Goal: Transaction & Acquisition: Obtain resource

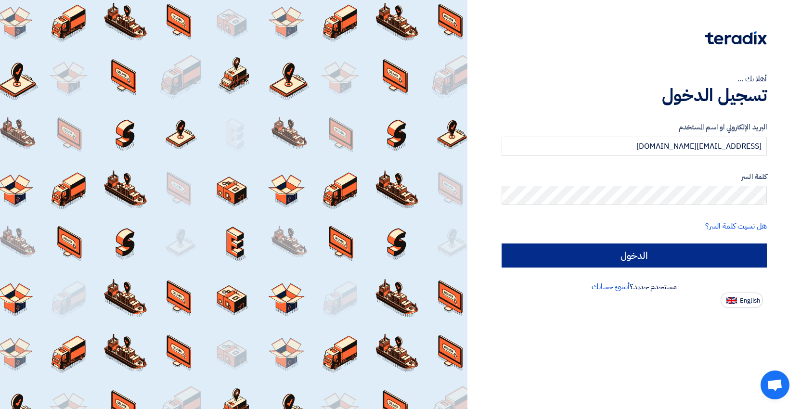
click at [644, 258] on input "الدخول" at bounding box center [634, 256] width 265 height 24
click at [635, 252] on input "الدخول" at bounding box center [634, 256] width 265 height 24
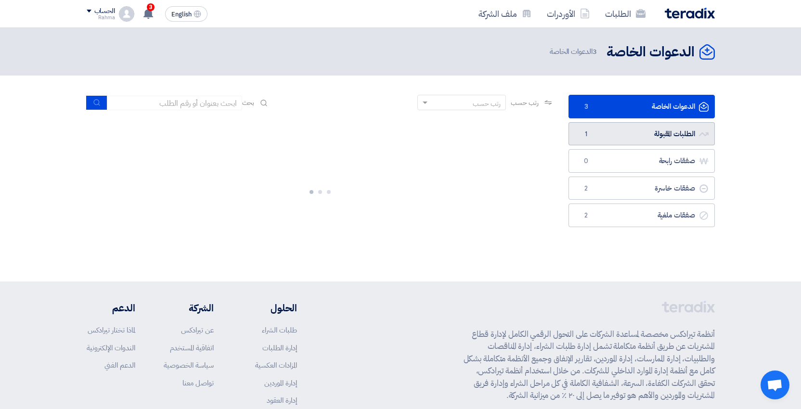
click at [606, 128] on link "الطلبات المقبولة الطلبات المقبولة 1" at bounding box center [642, 134] width 146 height 24
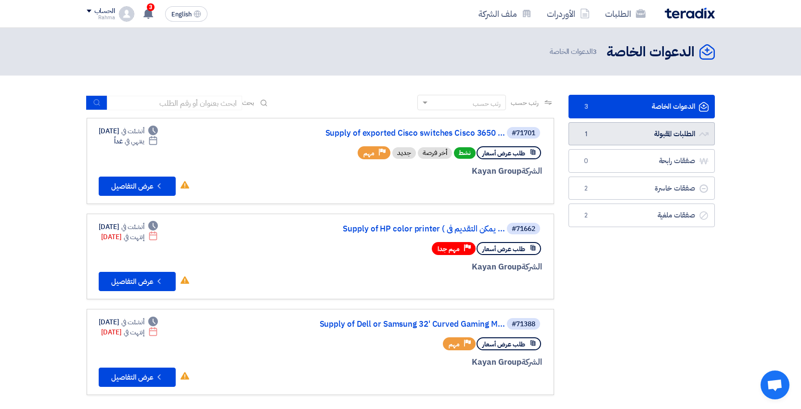
click at [639, 135] on link "الطلبات المقبولة الطلبات المقبولة 1" at bounding box center [642, 134] width 146 height 24
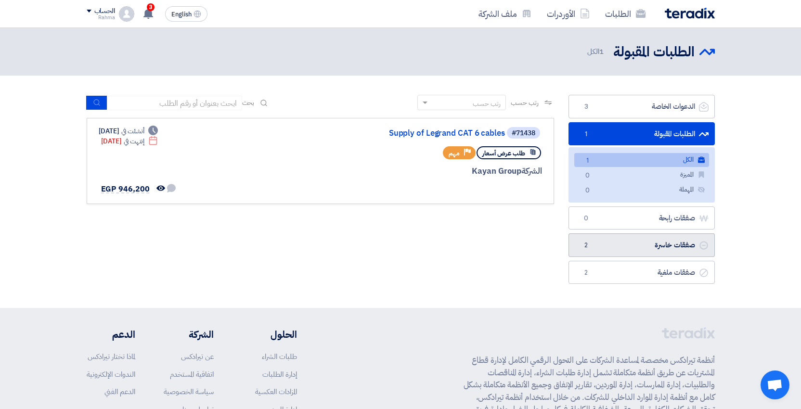
click at [658, 245] on link "صفقات خاسرة صفقات خاسرة 2" at bounding box center [642, 246] width 146 height 24
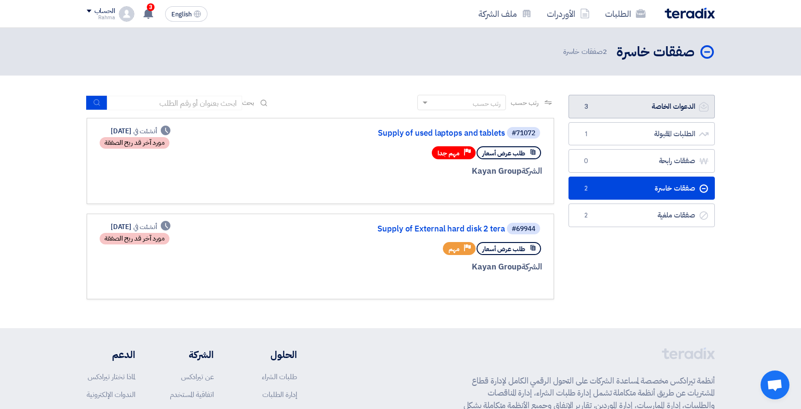
click at [667, 102] on link "الدعوات الخاصة الدعوات الخاصة 3" at bounding box center [642, 107] width 146 height 24
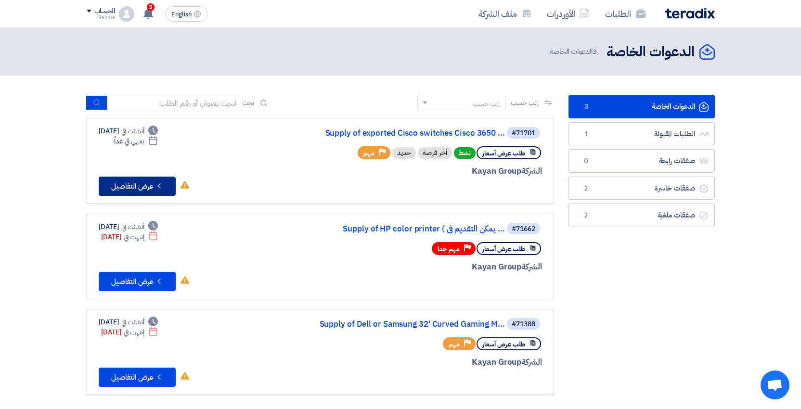
click at [160, 192] on button "Check details عرض التفاصيل" at bounding box center [137, 186] width 77 height 19
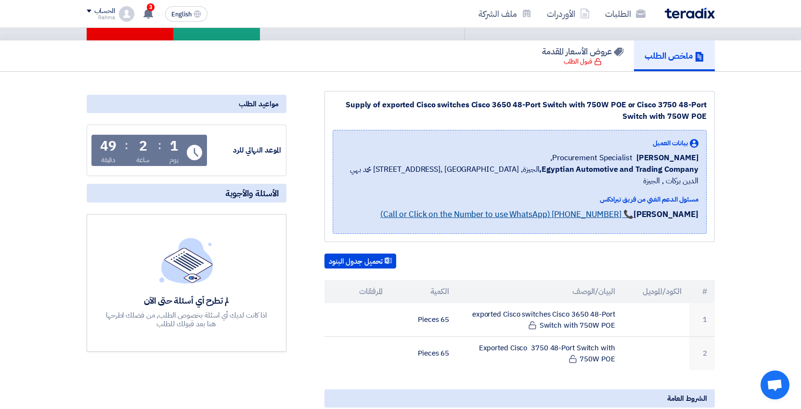
scroll to position [101, 0]
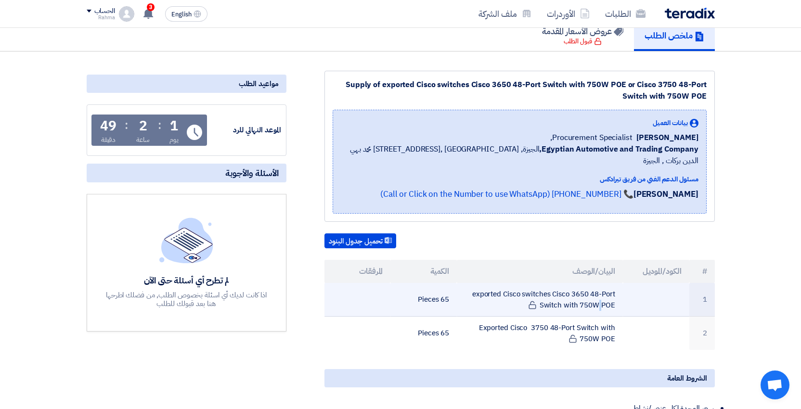
drag, startPoint x: 472, startPoint y: 282, endPoint x: 616, endPoint y: 291, distance: 144.3
click at [616, 291] on td "exported Cisco switches Cisco 3650 48-Port Switch with 750W POE" at bounding box center [540, 300] width 166 height 34
click at [596, 293] on td "exported Cisco switches Cisco 3650 48-Port Switch with 750W POE" at bounding box center [540, 300] width 166 height 34
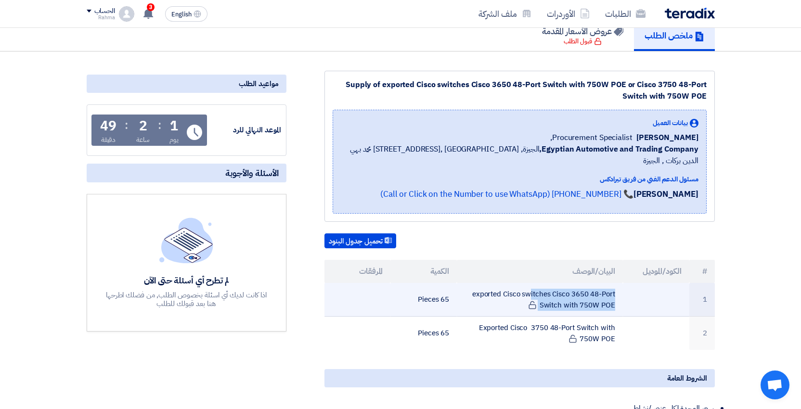
click at [596, 293] on td "exported Cisco switches Cisco 3650 48-Port Switch with 750W POE" at bounding box center [540, 300] width 166 height 34
copy tr "exported Cisco switches Cisco 3650 48-Port Switch with 750W POE"
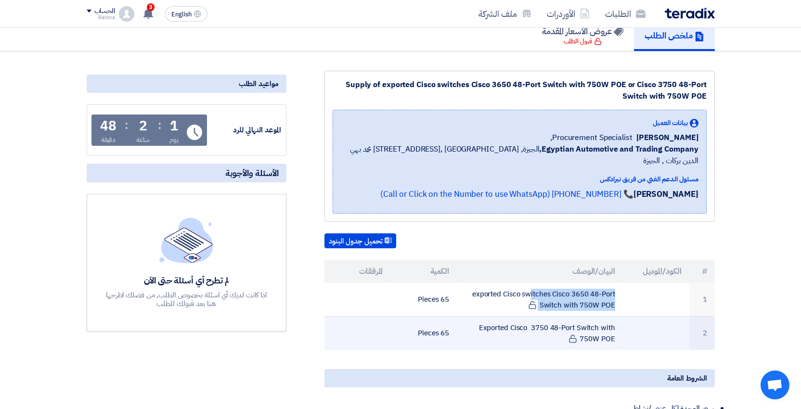
drag, startPoint x: 481, startPoint y: 314, endPoint x: 616, endPoint y: 319, distance: 135.4
click at [616, 319] on td "Exported Cisco 3750 48-Port Switch with 750W POE" at bounding box center [540, 334] width 166 height 34
click at [601, 321] on td "Exported Cisco 3750 48-Port Switch with 750W POE" at bounding box center [540, 334] width 166 height 34
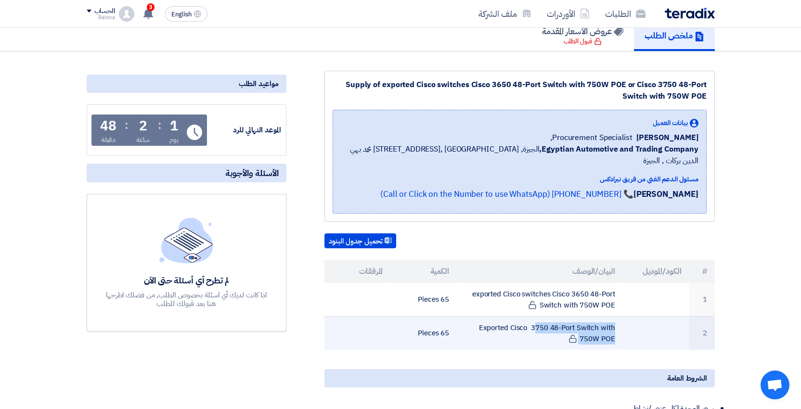
click at [601, 321] on td "Exported Cisco 3750 48-Port Switch with 750W POE" at bounding box center [540, 334] width 166 height 34
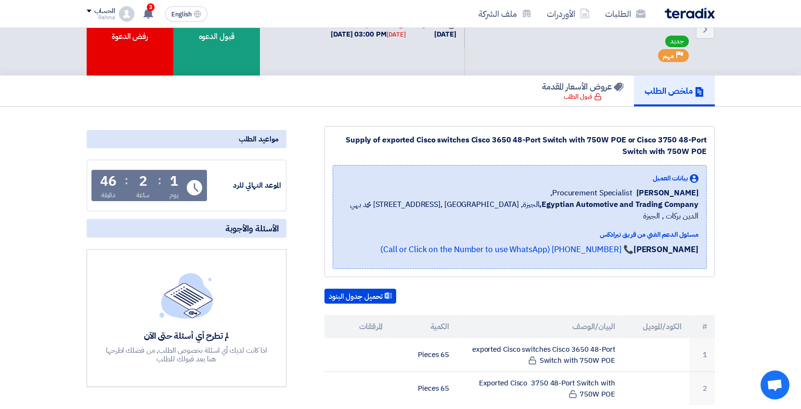
scroll to position [46, 0]
drag, startPoint x: 643, startPoint y: 192, endPoint x: 697, endPoint y: 192, distance: 53.5
click at [697, 192] on div "[PERSON_NAME] Procurement Specialist," at bounding box center [520, 193] width 358 height 12
copy span "[PERSON_NAME]"
drag, startPoint x: 561, startPoint y: 192, endPoint x: 642, endPoint y: 190, distance: 80.9
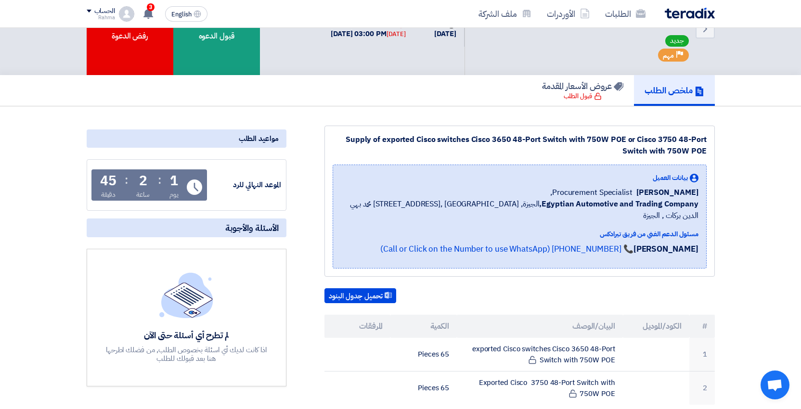
click at [642, 190] on div "[PERSON_NAME] Procurement Specialist," at bounding box center [520, 193] width 358 height 12
copy span "Procurement Specialist"
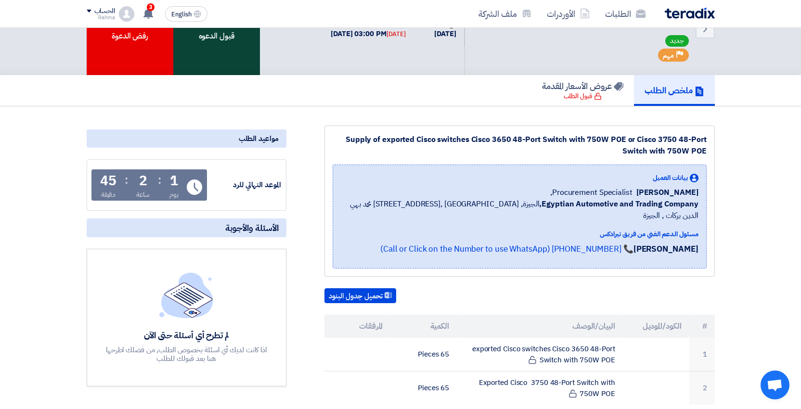
click at [205, 42] on div "قبول الدعوه" at bounding box center [216, 28] width 87 height 93
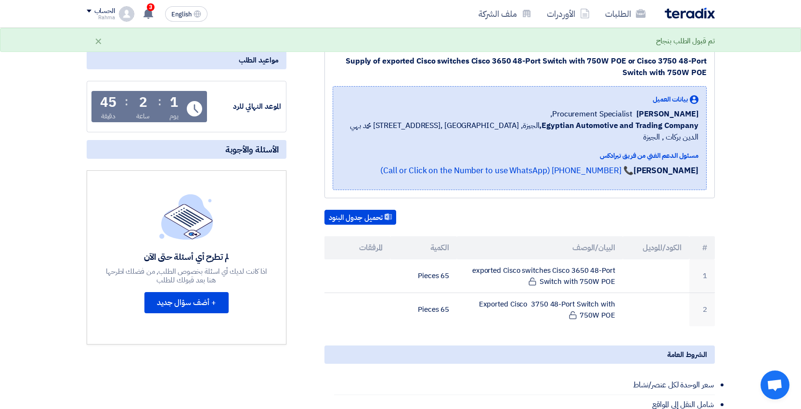
scroll to position [125, 0]
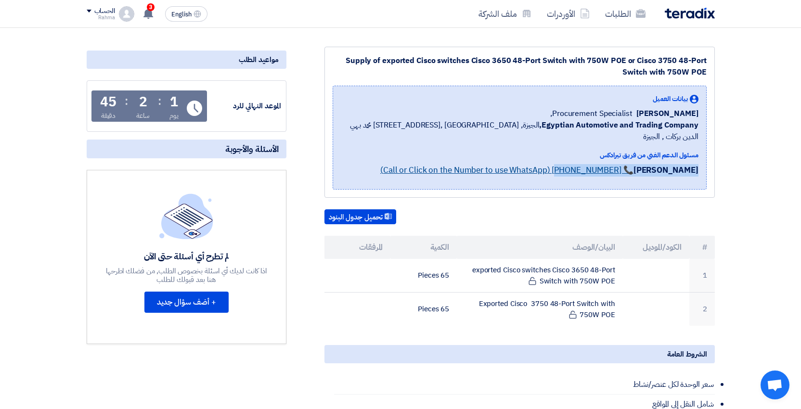
drag, startPoint x: 474, startPoint y: 168, endPoint x: 527, endPoint y: 158, distance: 53.8
click at [527, 164] on div "[PERSON_NAME] 📞 [PHONE_NUMBER] (Call or Click on the Number to use WhatsApp)" at bounding box center [520, 172] width 358 height 17
copy p "[PERSON_NAME] 📞 [PHONE_NUMBER]"
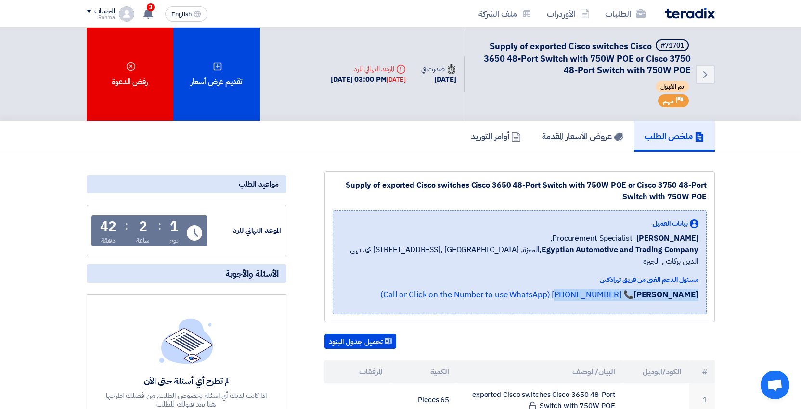
scroll to position [0, 0]
click at [93, 11] on div "الحساب" at bounding box center [101, 11] width 28 height 8
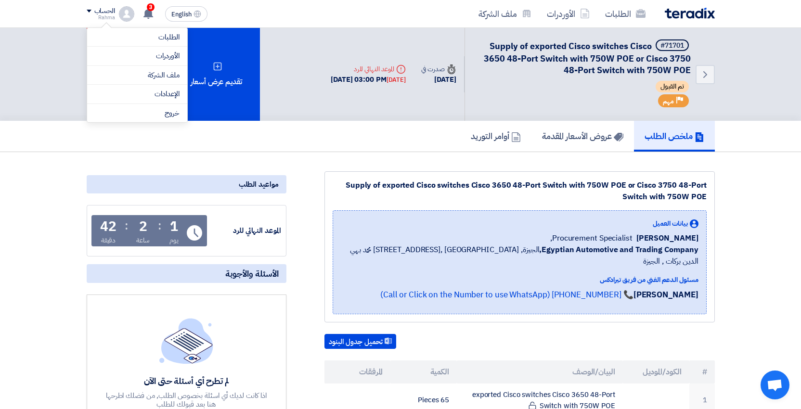
click at [93, 11] on div "الحساب" at bounding box center [101, 11] width 28 height 8
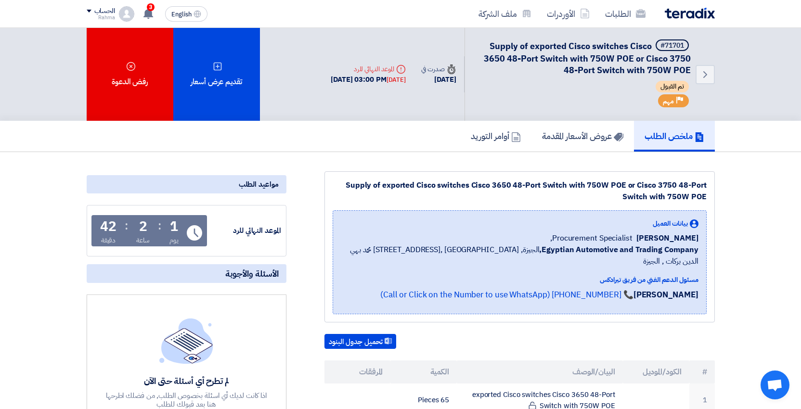
click at [706, 12] on img at bounding box center [690, 13] width 50 height 11
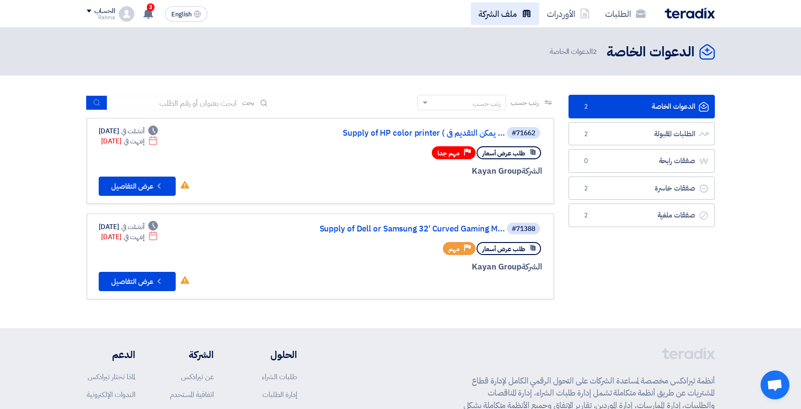
click at [506, 15] on link "ملف الشركة" at bounding box center [505, 13] width 68 height 23
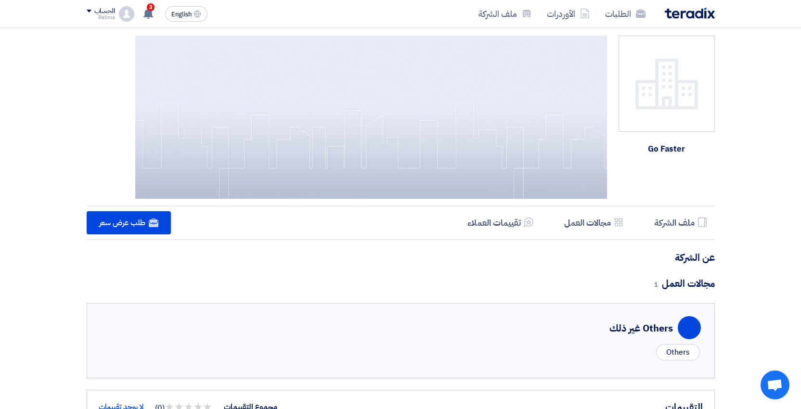
click at [525, 159] on img at bounding box center [371, 117] width 472 height 163
click at [679, 83] on img at bounding box center [667, 84] width 96 height 96
click at [663, 226] on h5 "ملف الشركة" at bounding box center [674, 222] width 40 height 11
click at [605, 221] on h5 "مجالات العمل" at bounding box center [587, 222] width 47 height 11
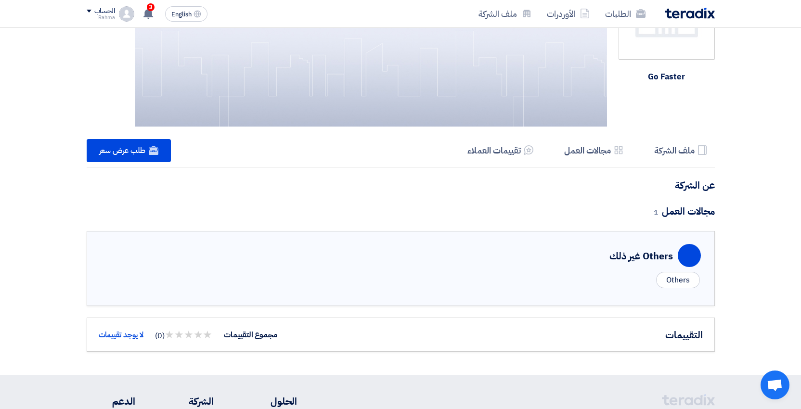
scroll to position [55, 0]
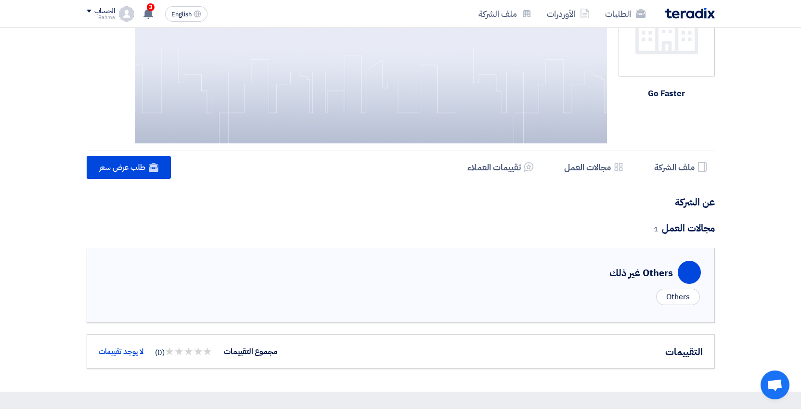
click at [681, 304] on div "Others" at bounding box center [677, 297] width 43 height 16
click at [678, 298] on div "Others" at bounding box center [677, 297] width 43 height 16
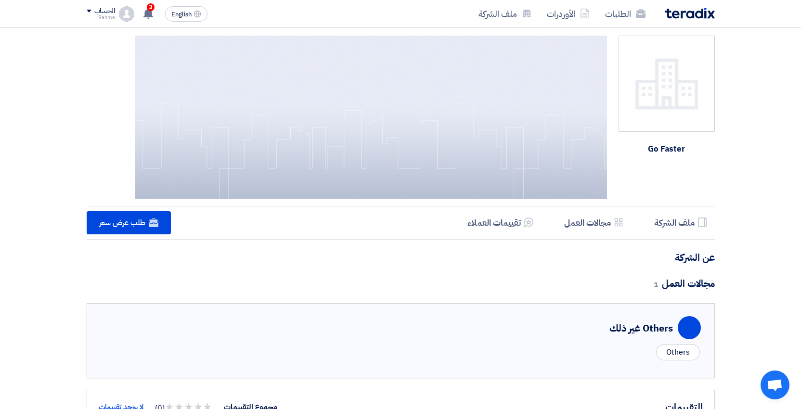
scroll to position [0, 0]
click at [676, 100] on img at bounding box center [667, 84] width 96 height 96
click at [684, 221] on h5 "ملف الشركة" at bounding box center [674, 222] width 40 height 11
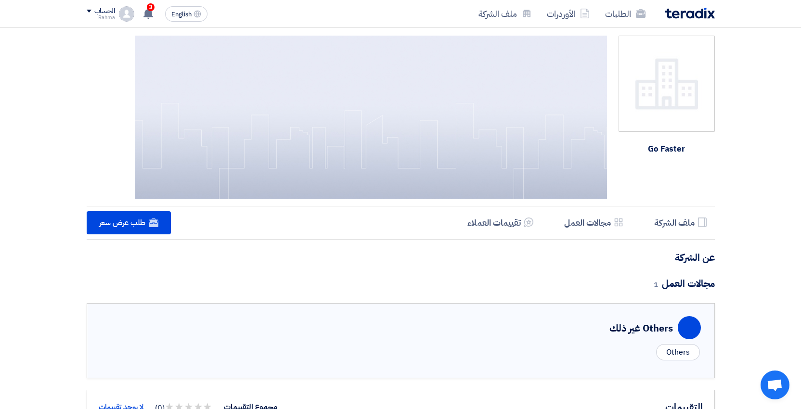
click at [625, 86] on img at bounding box center [667, 84] width 96 height 96
click at [543, 230] on ul "Profile ملف الشركة Services & Activities مجالات العمل Reviews تقييمات العملاء" at bounding box center [587, 222] width 255 height 21
click at [148, 228] on link "Website طلب عرض سعر" at bounding box center [129, 222] width 85 height 23
click at [148, 12] on use at bounding box center [149, 13] width 10 height 11
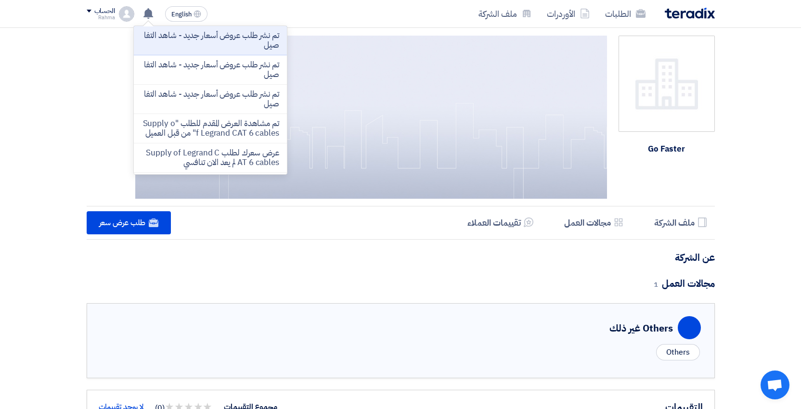
click at [506, 262] on h4 "عن الشركة" at bounding box center [401, 257] width 628 height 13
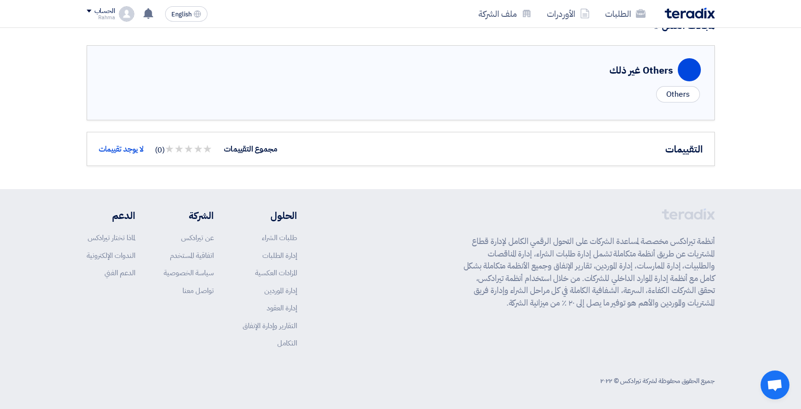
scroll to position [257, 0]
click at [205, 292] on link "تواصل معنا" at bounding box center [198, 292] width 31 height 11
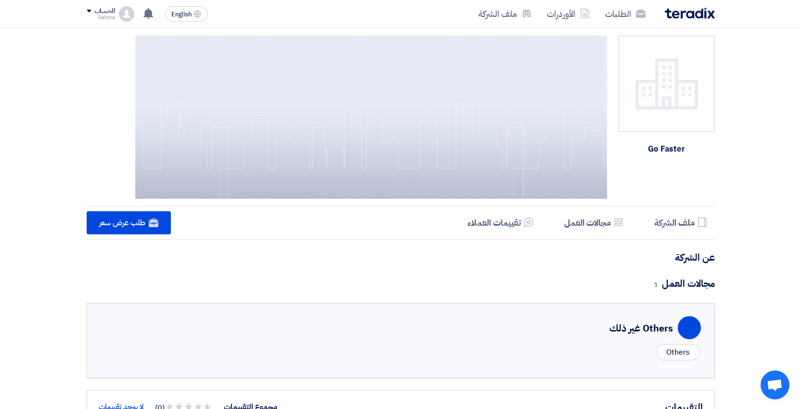
scroll to position [0, 0]
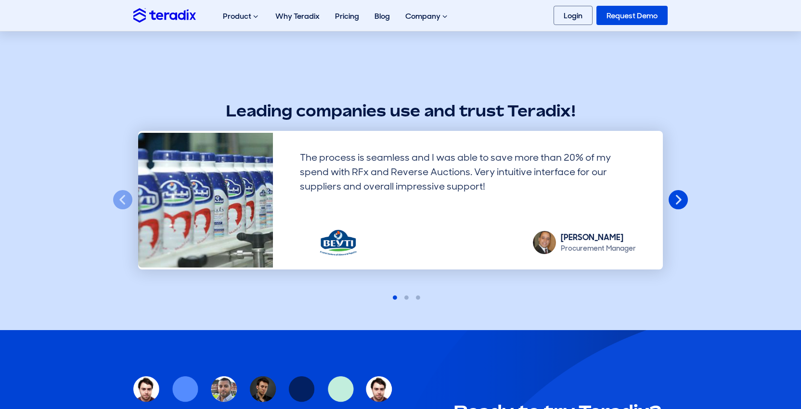
click at [686, 200] on button "Next" at bounding box center [678, 200] width 21 height 21
